Goal: Task Accomplishment & Management: Manage account settings

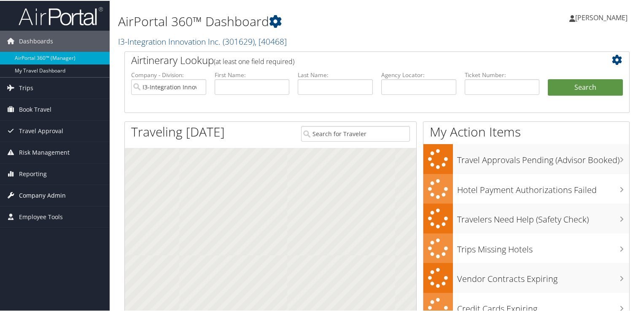
click at [43, 195] on span "Company Admin" at bounding box center [42, 194] width 47 height 21
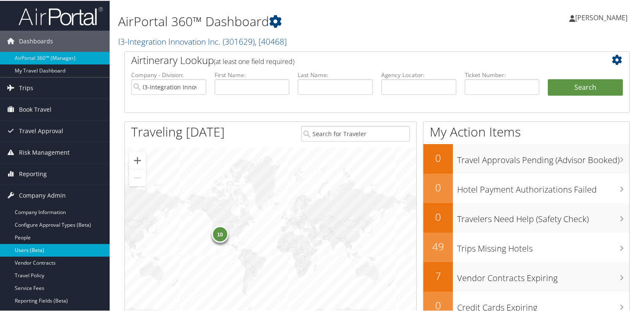
click at [30, 250] on link "Users (Beta)" at bounding box center [55, 249] width 110 height 13
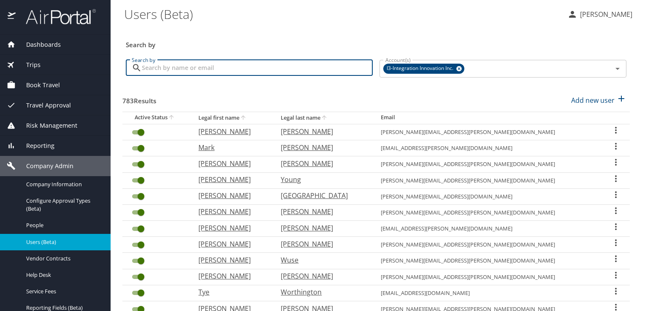
click at [239, 66] on input "Search by" at bounding box center [257, 68] width 231 height 16
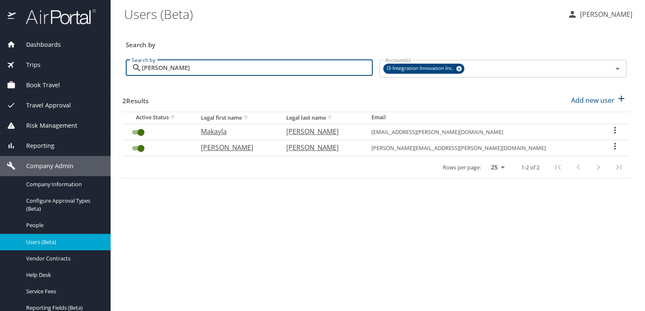
type input "[PERSON_NAME]"
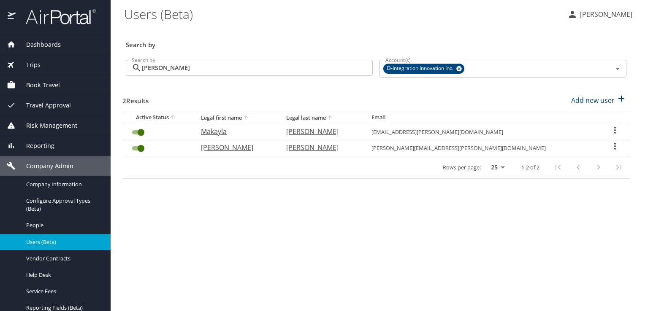
click at [609, 131] on icon "User Search Table" at bounding box center [614, 130] width 10 height 10
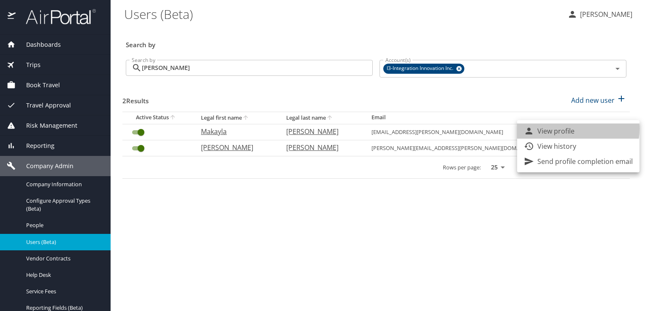
click at [555, 129] on p "View profile" at bounding box center [555, 131] width 37 height 10
select select "US"
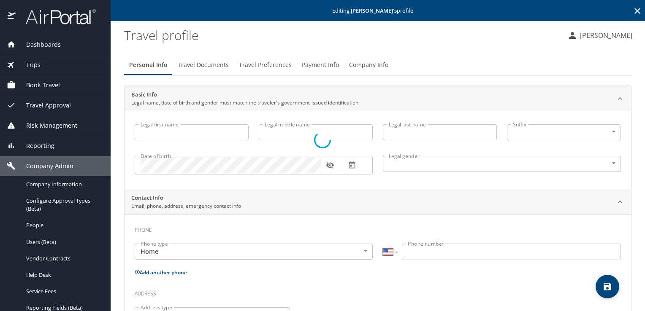
type input "Makayla"
type input "[PERSON_NAME]"
type input "[DEMOGRAPHIC_DATA]"
select select "US"
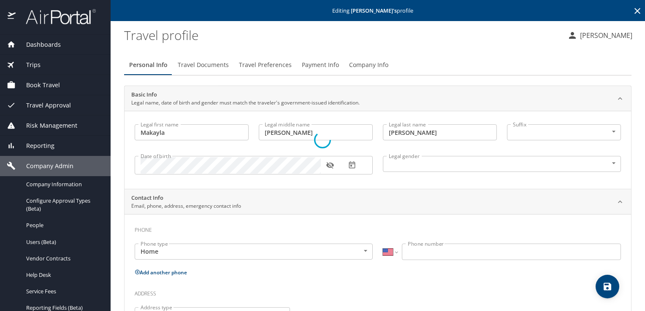
select select "US"
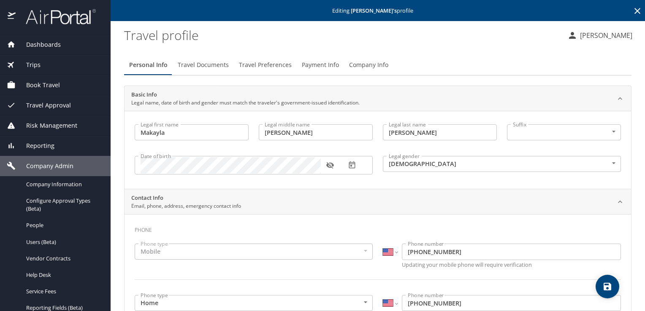
click at [329, 162] on icon "button" at bounding box center [330, 165] width 8 height 8
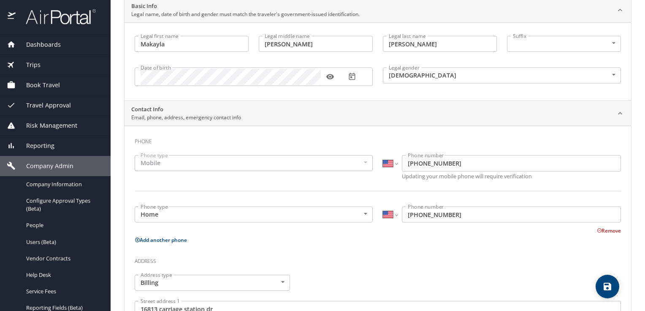
scroll to position [103, 0]
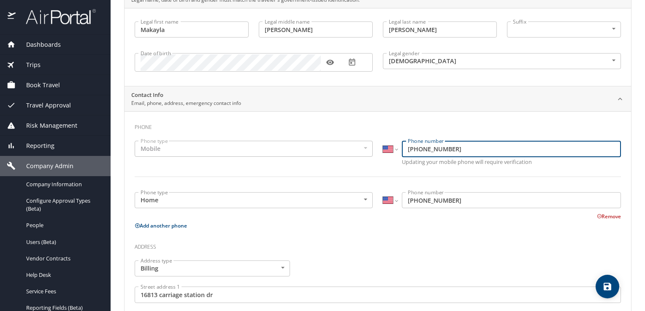
click at [429, 149] on input "[PHONE_NUMBER]" at bounding box center [511, 149] width 219 height 16
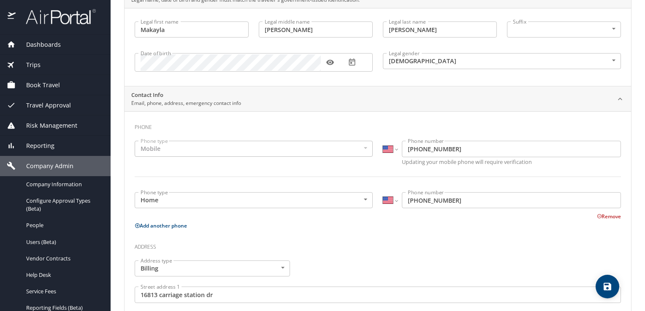
click at [46, 89] on span "Book Travel" at bounding box center [38, 85] width 44 height 9
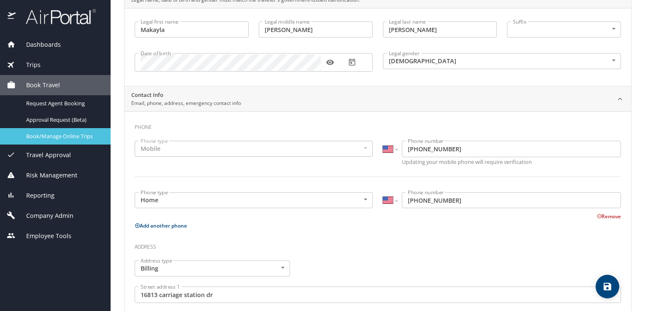
click at [54, 135] on span "Book/Manage Online Trips" at bounding box center [63, 136] width 74 height 8
